Goal: Find contact information: Find contact information

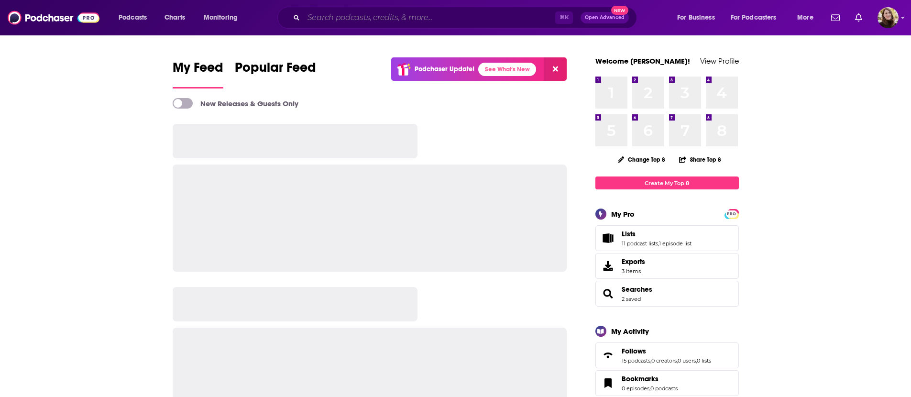
click at [428, 21] on input "Search podcasts, credits, & more..." at bounding box center [430, 17] width 252 height 15
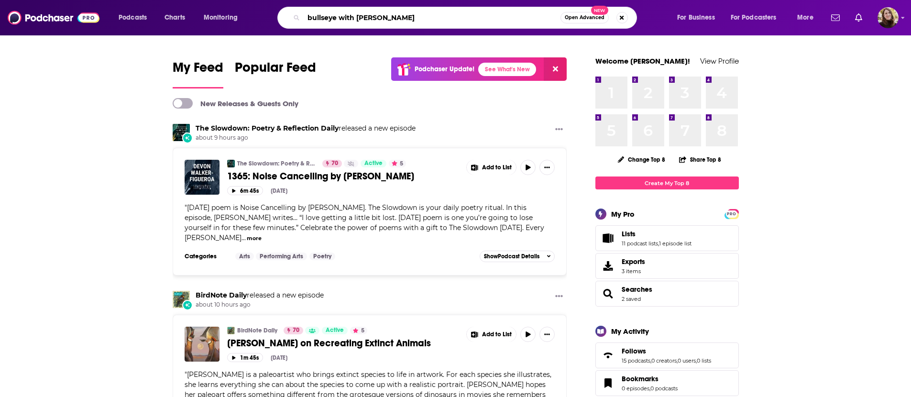
type input "bullseye with [PERSON_NAME]"
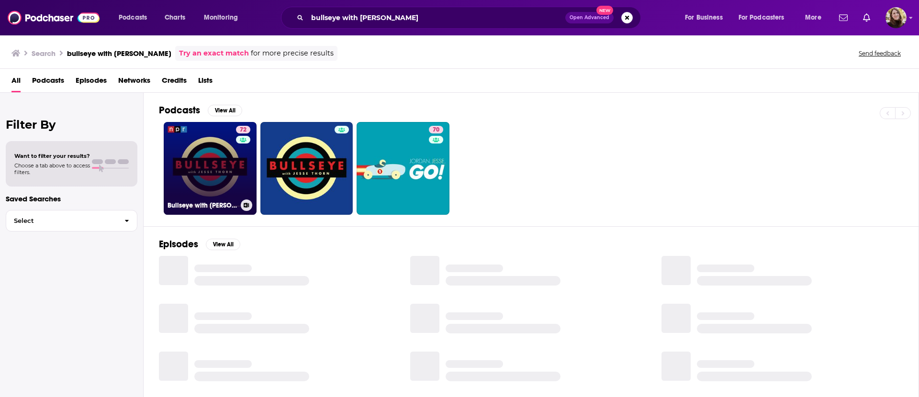
click at [222, 168] on link "72 Bullseye with [PERSON_NAME]" at bounding box center [210, 168] width 93 height 93
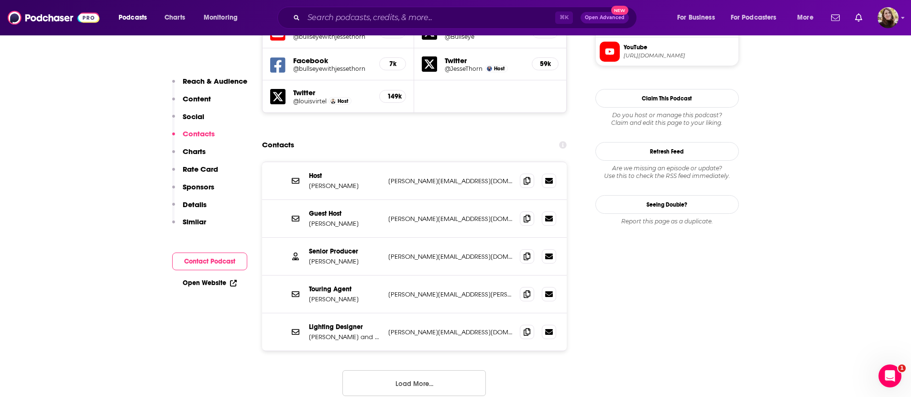
scroll to position [902, 0]
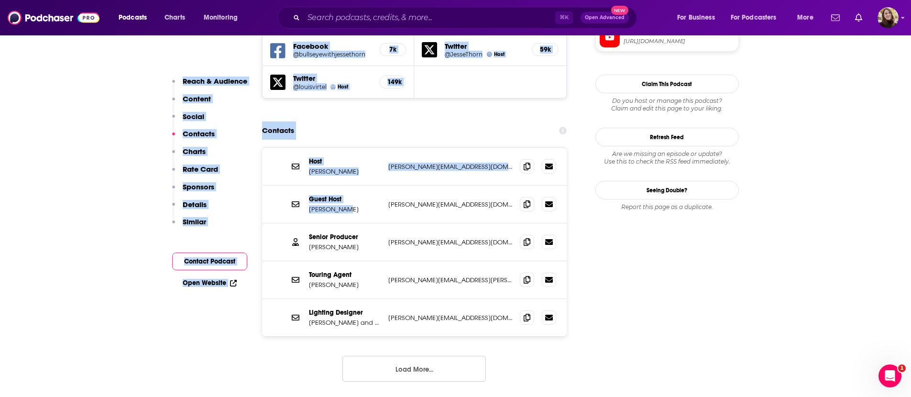
drag, startPoint x: 351, startPoint y: 154, endPoint x: 240, endPoint y: 55, distance: 148.1
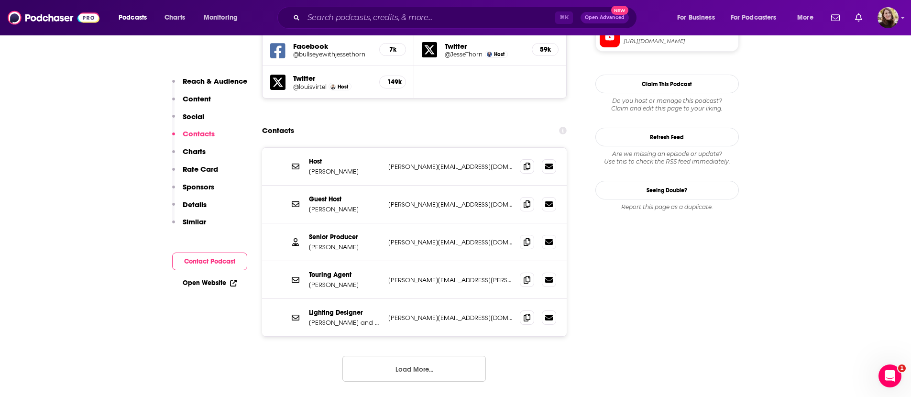
click at [386, 25] on input "Search podcasts, credits, & more..." at bounding box center [430, 17] width 252 height 15
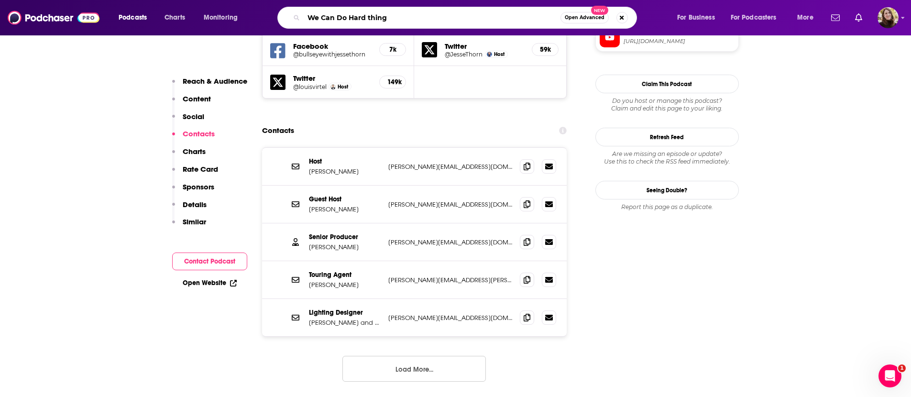
type input "We Can Do Hard things"
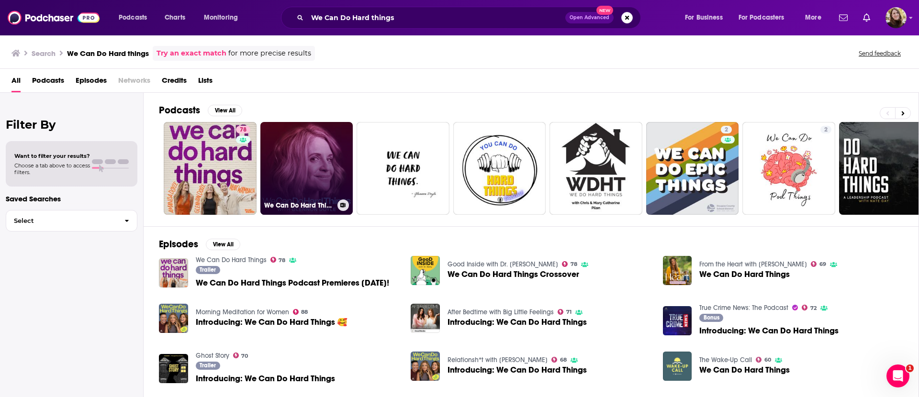
click at [307, 172] on link "We Can Do Hard Things with [PERSON_NAME]" at bounding box center [306, 168] width 93 height 93
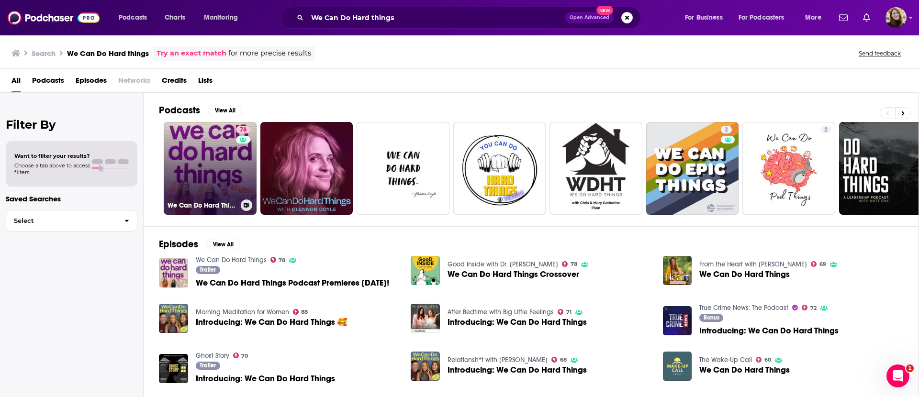
click at [212, 158] on link "78 We Can Do Hard Things" at bounding box center [210, 168] width 93 height 93
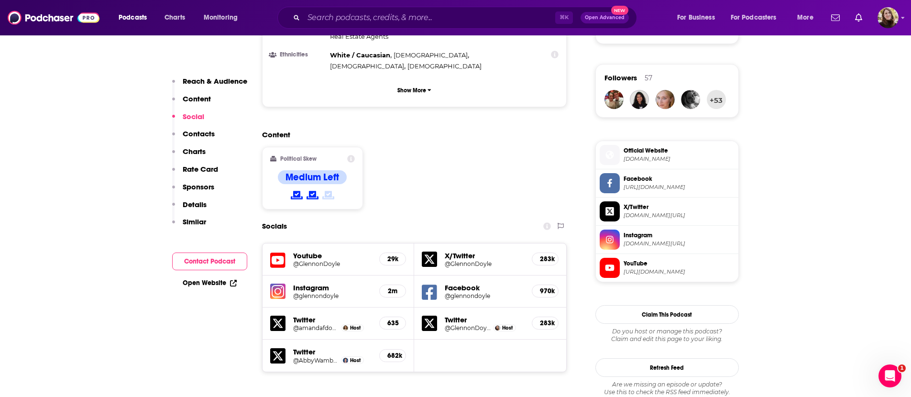
scroll to position [867, 0]
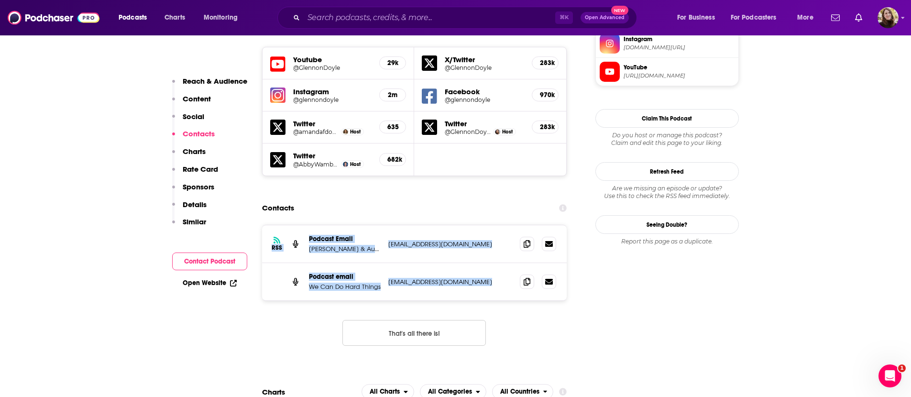
drag, startPoint x: 359, startPoint y: 150, endPoint x: 493, endPoint y: 275, distance: 182.8
click at [489, 272] on section "Contacts RSS Podcast Email [PERSON_NAME] & Audacy [EMAIL_ADDRESS][DOMAIN_NAME] …" at bounding box center [414, 280] width 305 height 162
click at [545, 288] on div "RSS Podcast Email [PERSON_NAME] & Audacy [EMAIL_ADDRESS][DOMAIN_NAME] [EMAIL_AD…" at bounding box center [414, 293] width 305 height 136
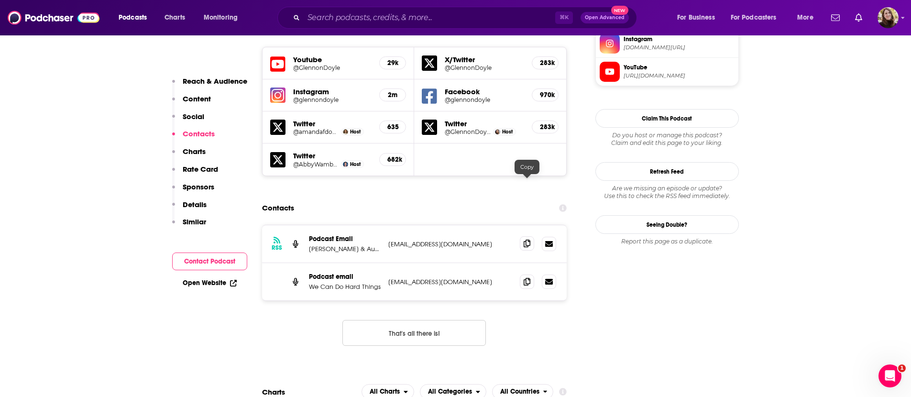
click at [527, 236] on span at bounding box center [527, 243] width 14 height 14
click at [416, 20] on input "Search podcasts, credits, & more..." at bounding box center [430, 17] width 252 height 15
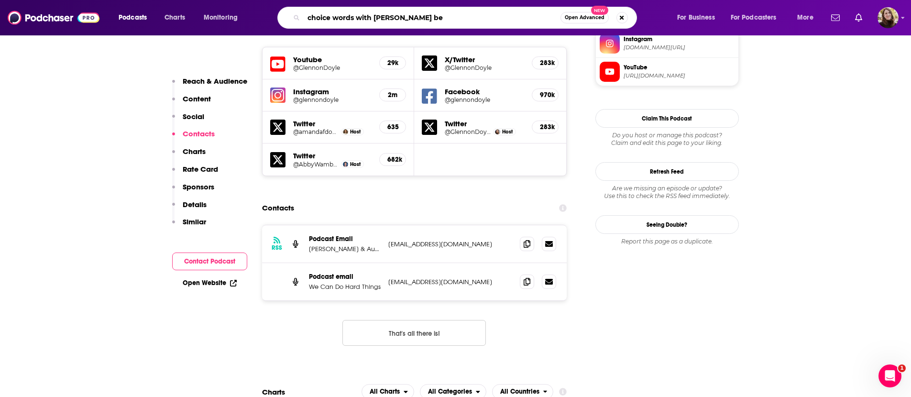
type input "choice words with [PERSON_NAME]"
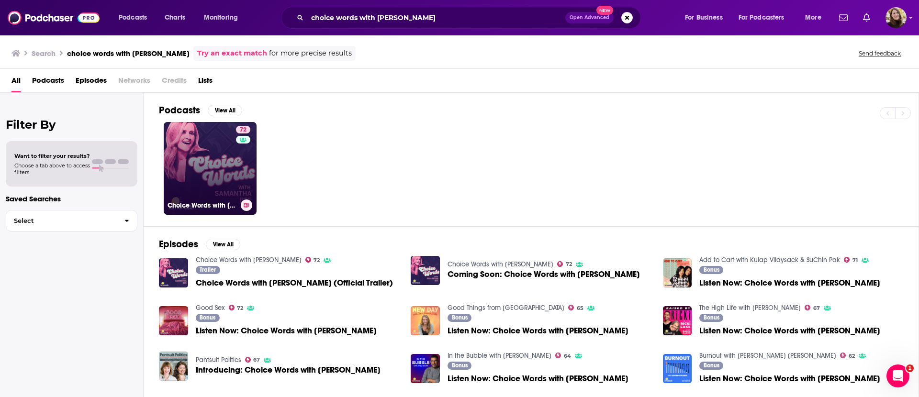
click at [203, 166] on link "72 Choice Words with [PERSON_NAME]" at bounding box center [210, 168] width 93 height 93
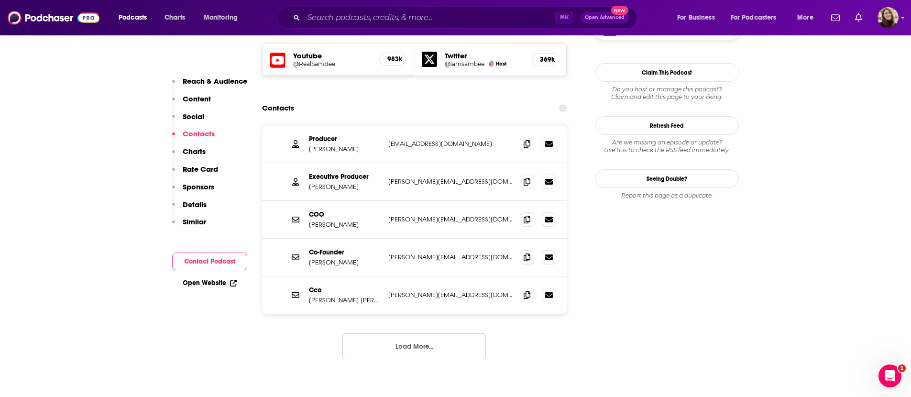
scroll to position [857, 0]
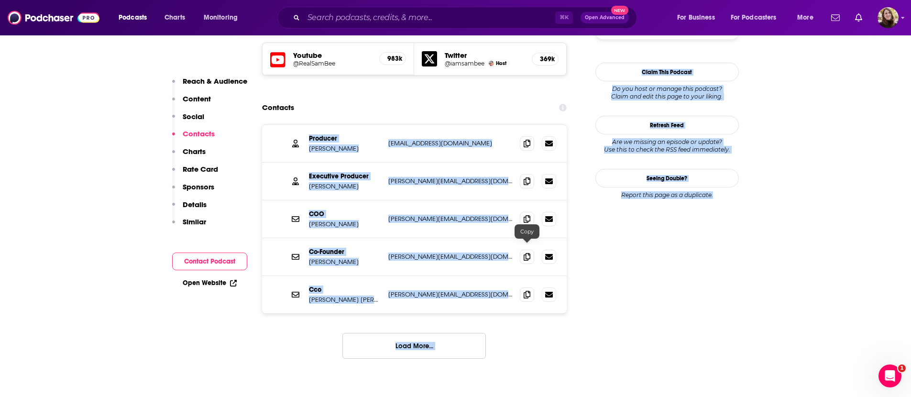
drag, startPoint x: 441, startPoint y: 46, endPoint x: 647, endPoint y: 325, distance: 347.1
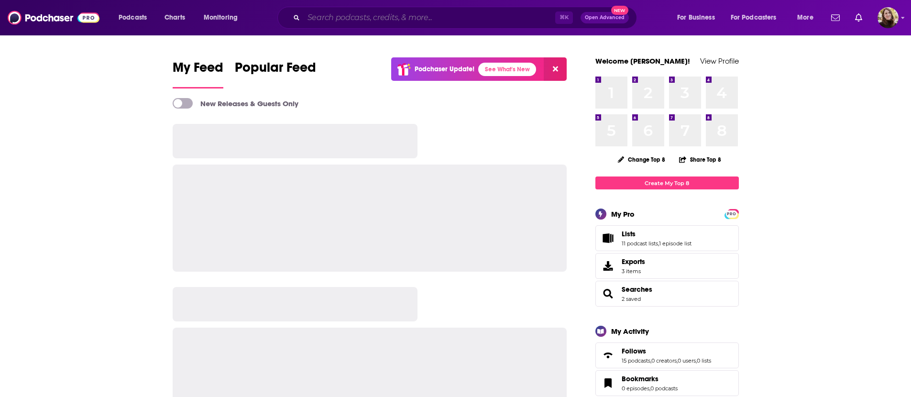
click at [471, 22] on input "Search podcasts, credits, & more..." at bounding box center [430, 17] width 252 height 15
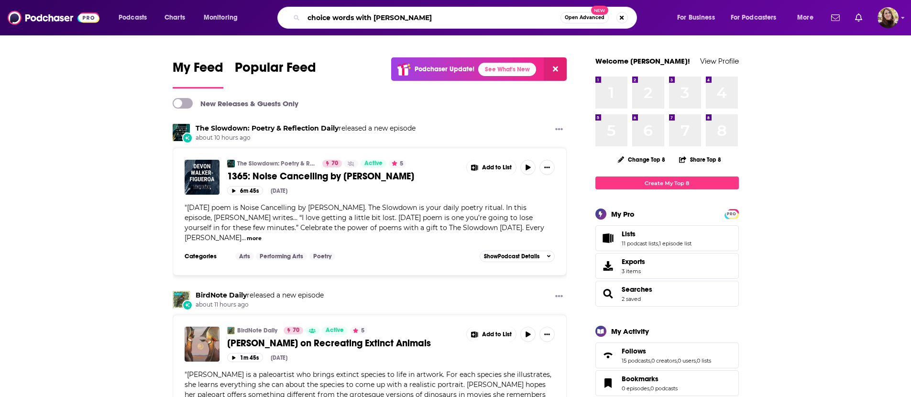
type input "choice words with [PERSON_NAME]"
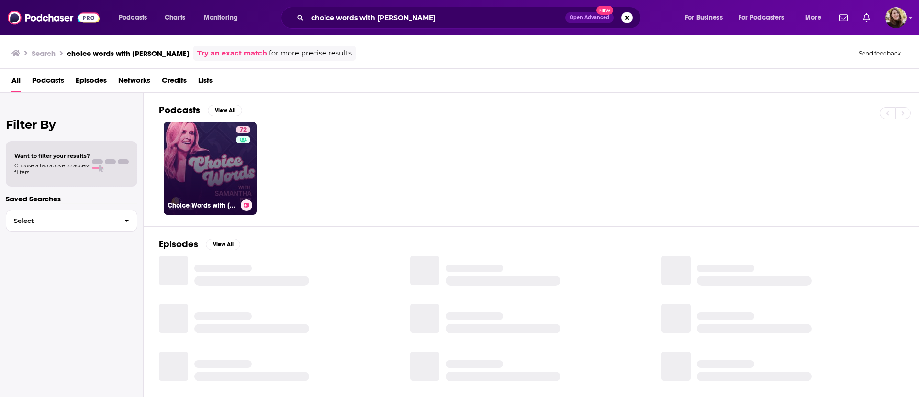
click at [230, 155] on link "72 Choice Words with [PERSON_NAME]" at bounding box center [210, 168] width 93 height 93
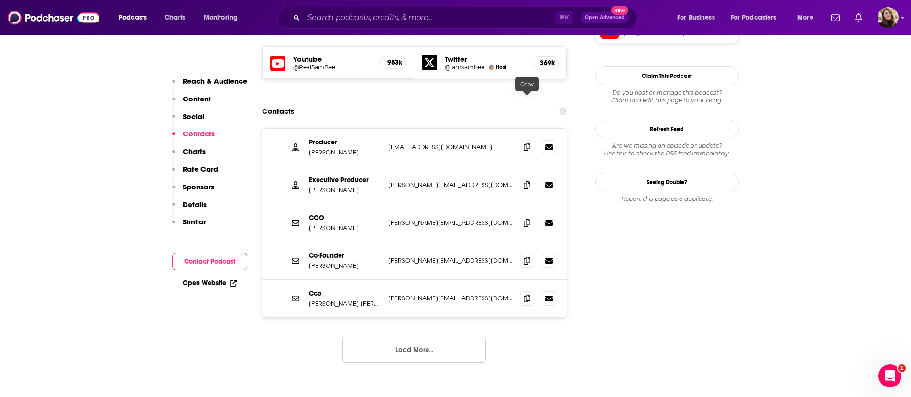
click at [529, 143] on icon at bounding box center [527, 147] width 7 height 8
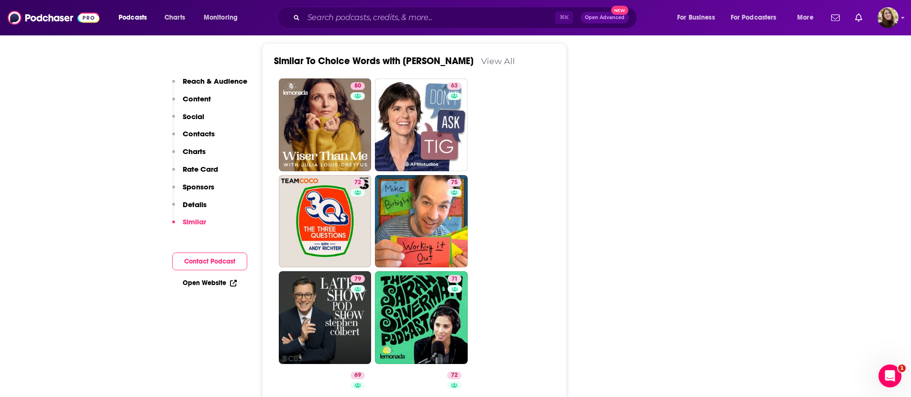
scroll to position [2488, 0]
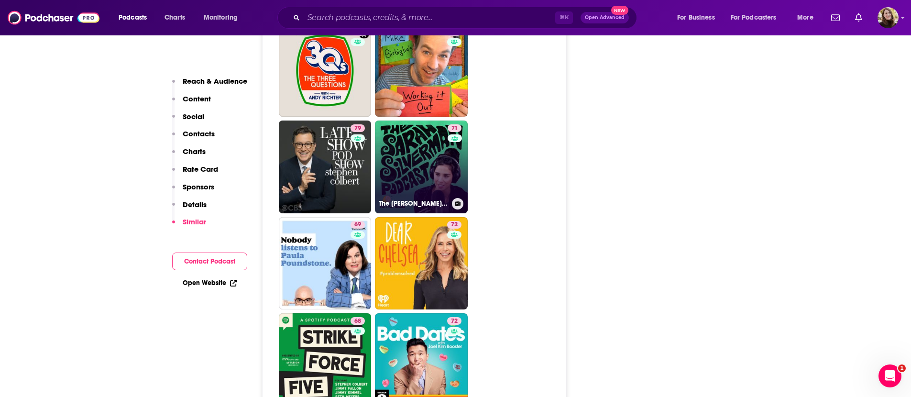
click at [406, 140] on link "71 The Sarah Silverman Podcast" at bounding box center [421, 167] width 93 height 93
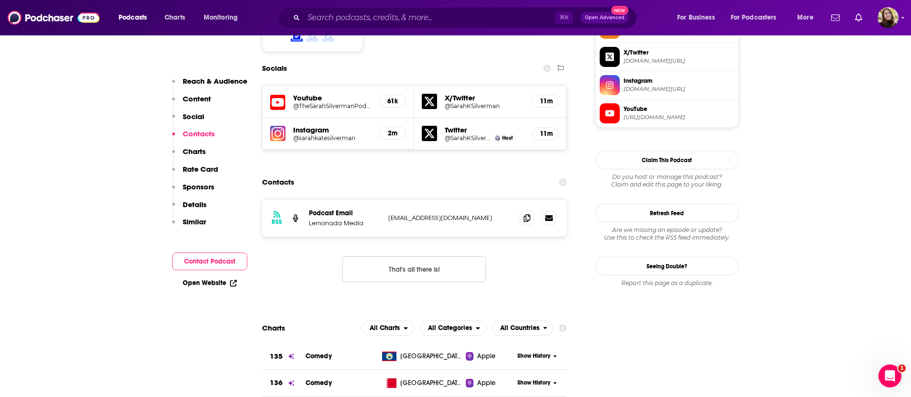
scroll to position [740, 0]
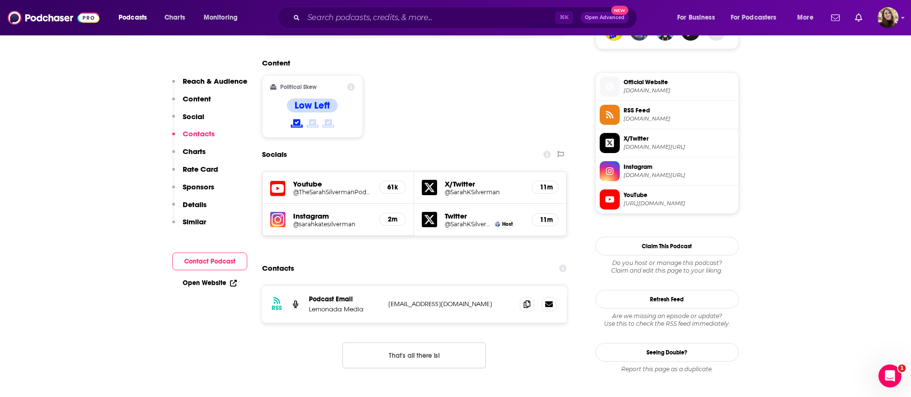
type input "[URL][DOMAIN_NAME]"
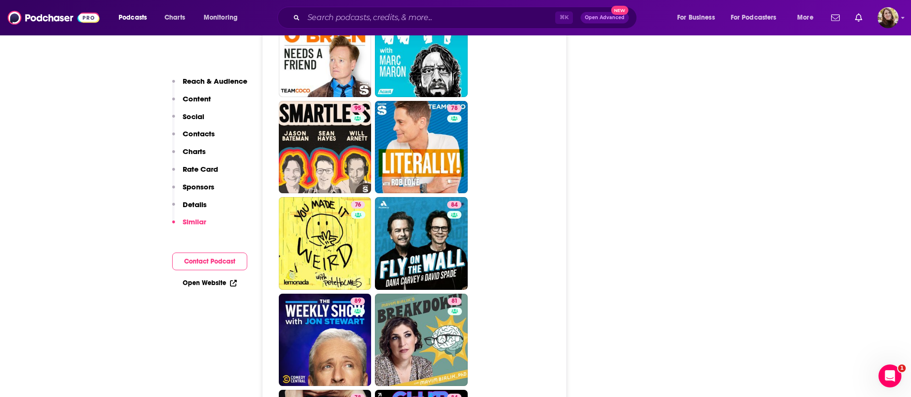
scroll to position [2290, 0]
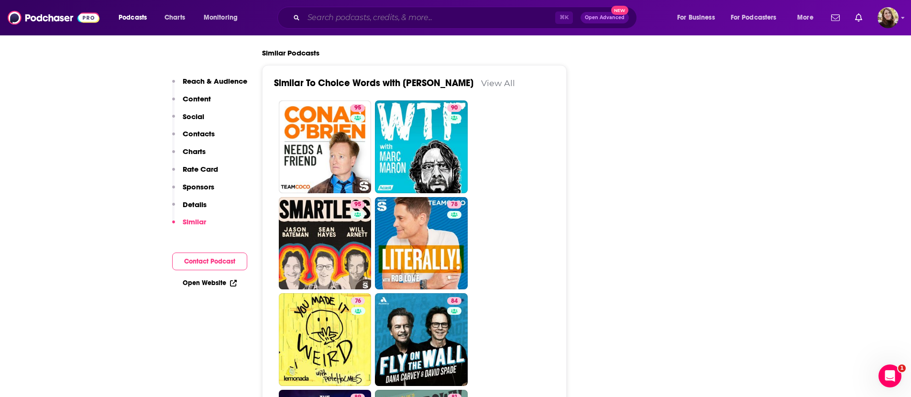
click at [412, 16] on input "Search podcasts, credits, & more..." at bounding box center [430, 17] width 252 height 15
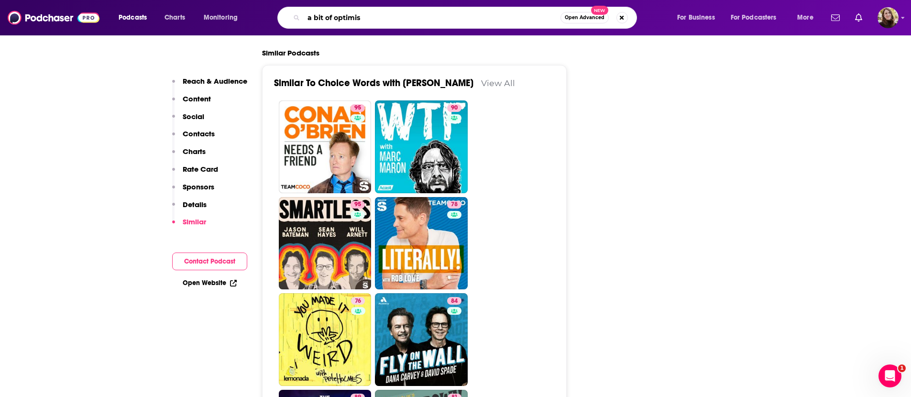
type input "a bit of optimism"
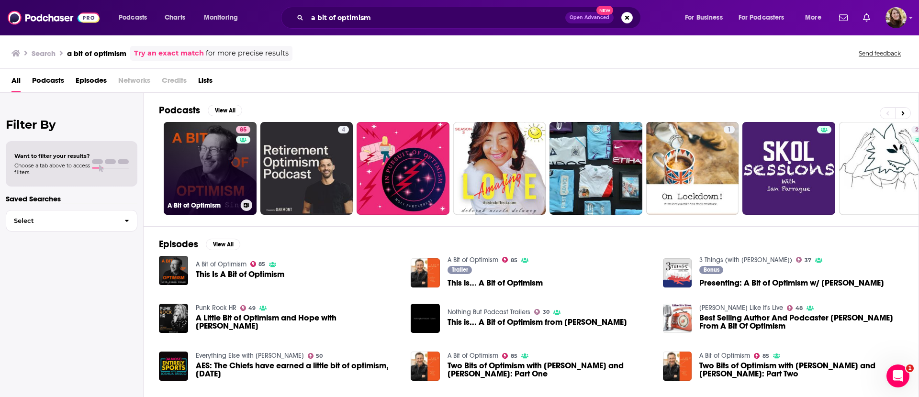
click at [205, 190] on link "85 A Bit of Optimism" at bounding box center [210, 168] width 93 height 93
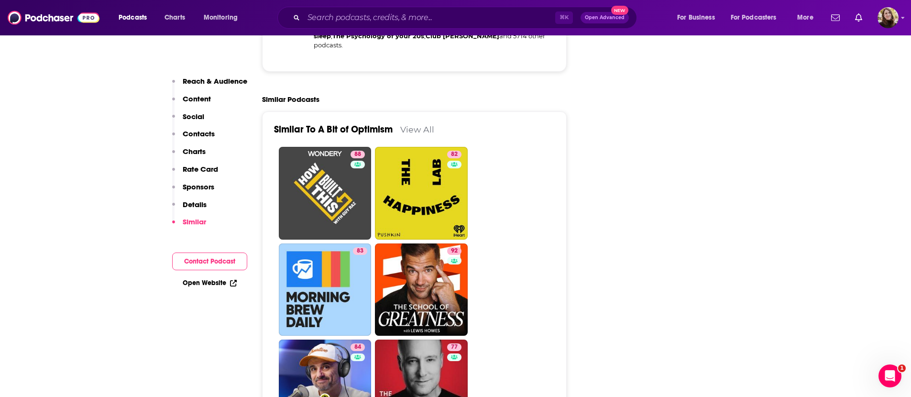
scroll to position [2302, 0]
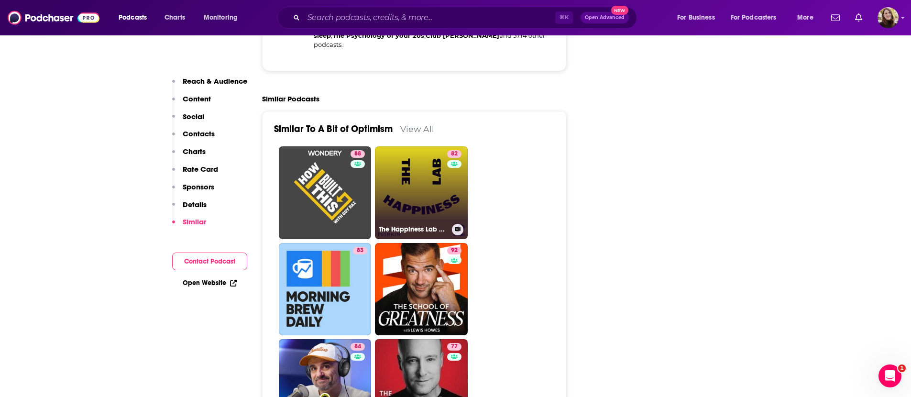
click at [433, 146] on link "82 The Happiness Lab with Dr. Laurie Santos" at bounding box center [421, 192] width 93 height 93
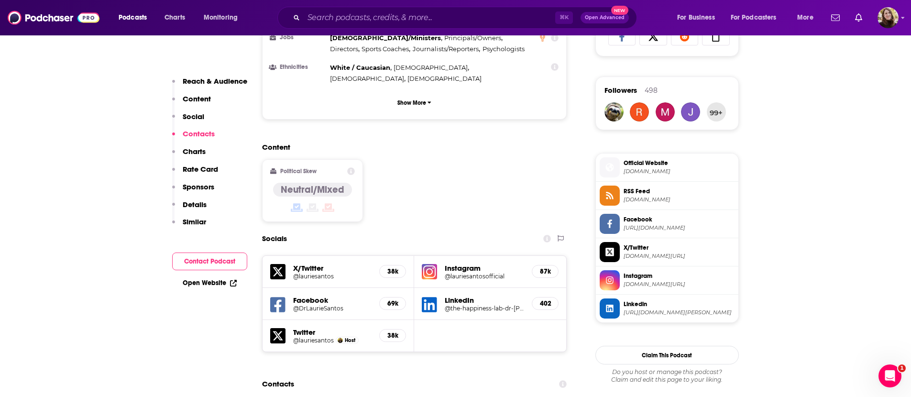
scroll to position [815, 0]
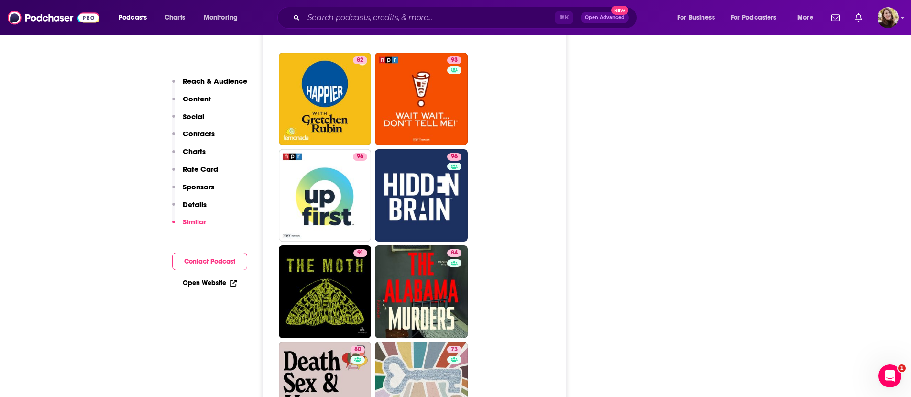
scroll to position [2550, 0]
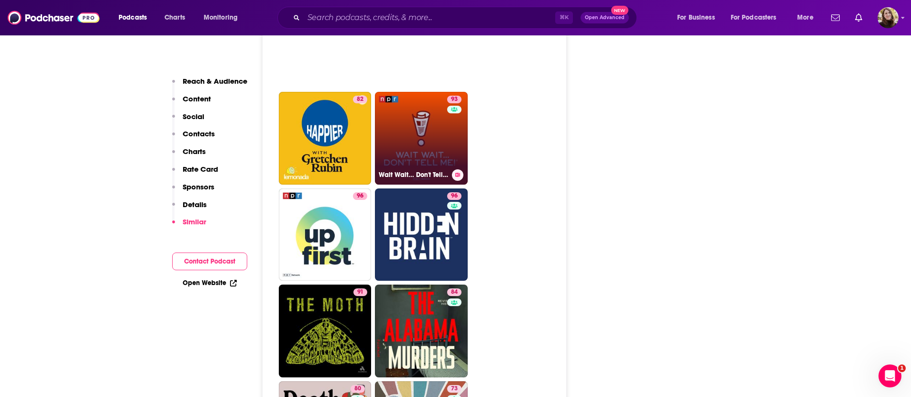
click at [426, 92] on link "93 Wait Wait... Don't Tell Me!" at bounding box center [421, 138] width 93 height 93
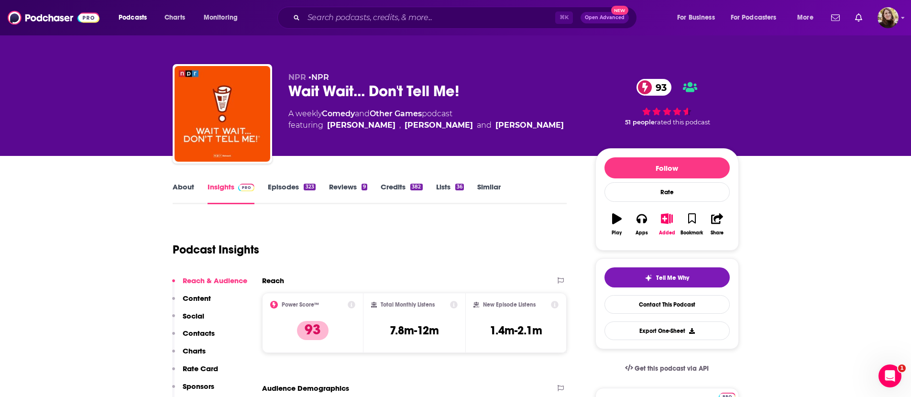
type input "https://www.podchaser.com/podcasts/a-bit-of-optimism-1236903"
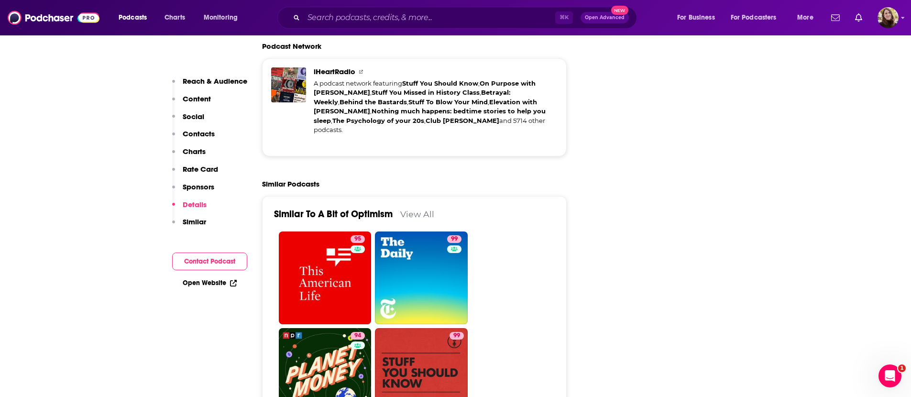
scroll to position [2113, 0]
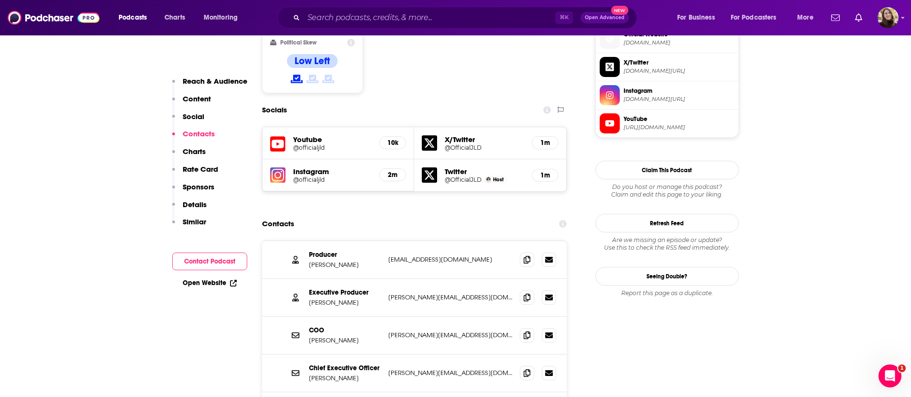
scroll to position [754, 0]
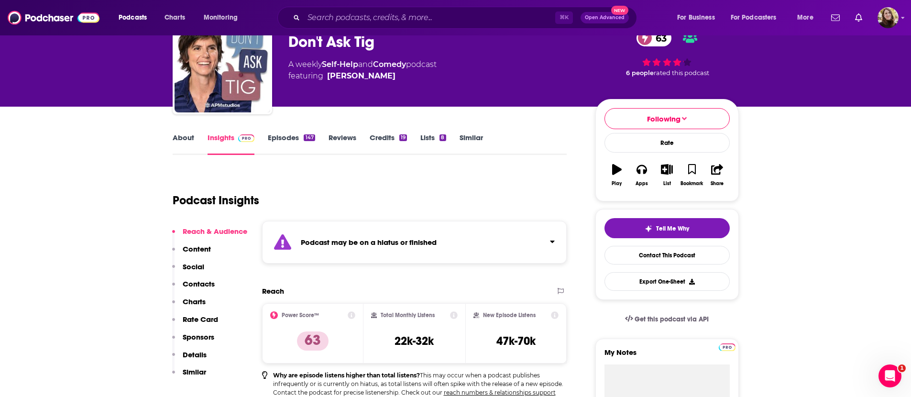
scroll to position [57, 0]
